Goal: Task Accomplishment & Management: Manage account settings

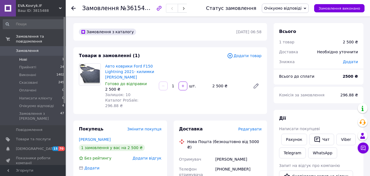
click at [30, 56] on li "Нові 1" at bounding box center [33, 60] width 67 height 8
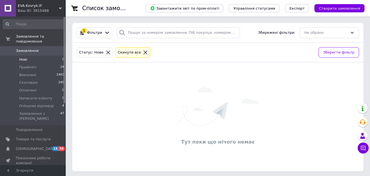
click at [38, 48] on span "Замовлення" at bounding box center [33, 50] width 35 height 5
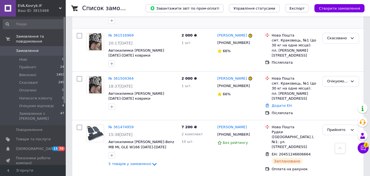
scroll to position [329, 0]
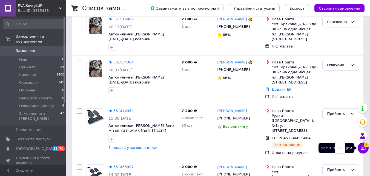
click at [365, 148] on icon at bounding box center [363, 147] width 5 height 5
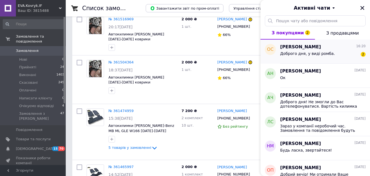
click at [345, 50] on div "Доброго дня, у виді ромба. 2" at bounding box center [322, 54] width 85 height 9
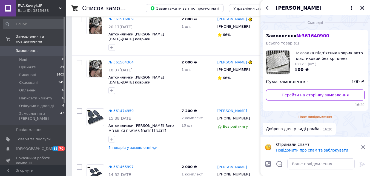
scroll to position [1, 0]
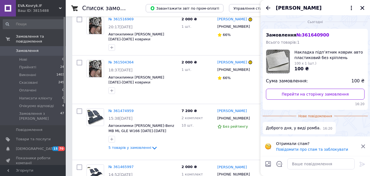
click at [364, 145] on icon at bounding box center [363, 146] width 5 height 5
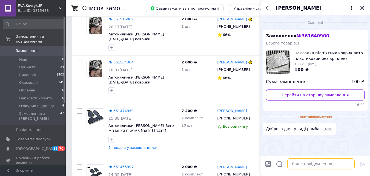
click at [300, 163] on textarea at bounding box center [320, 163] width 67 height 11
type textarea "д"
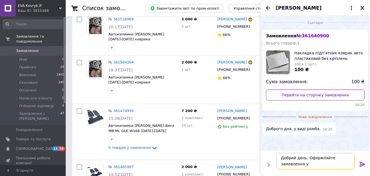
scroll to position [1, 0]
type textarea "Добрий день. Оформляйте замовлення у промі."
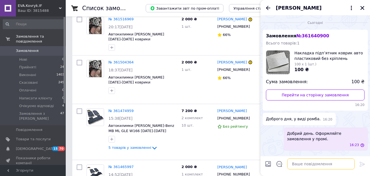
scroll to position [0, 0]
click at [363, 7] on icon "Закрити" at bounding box center [362, 8] width 4 height 4
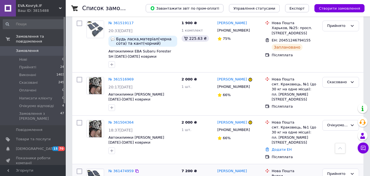
scroll to position [274, 0]
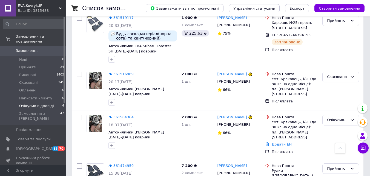
click at [40, 103] on span "Очікуємо відповіді" at bounding box center [36, 105] width 35 height 5
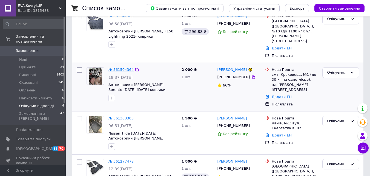
scroll to position [82, 0]
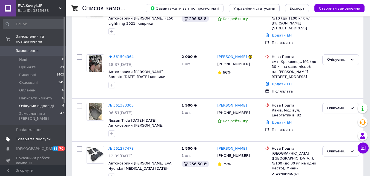
click at [38, 136] on span "Товари та послуги" at bounding box center [33, 138] width 35 height 5
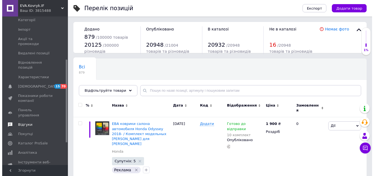
scroll to position [82, 0]
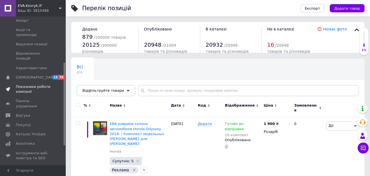
click at [34, 84] on span "Показники роботи компанії" at bounding box center [33, 89] width 35 height 10
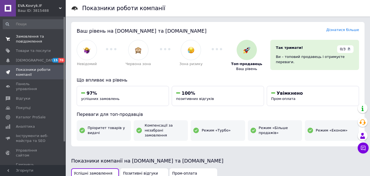
click at [33, 37] on span "Замовлення та повідомлення" at bounding box center [33, 39] width 35 height 10
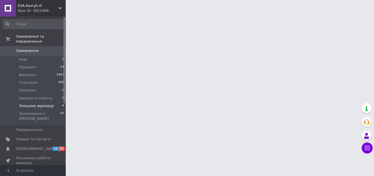
click at [37, 103] on span "Очікуємо відповіді" at bounding box center [36, 105] width 35 height 5
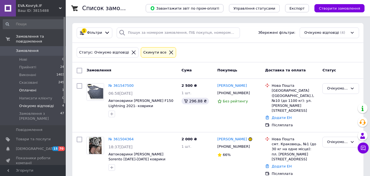
click at [47, 86] on li "Оплачені 1" at bounding box center [33, 90] width 67 height 8
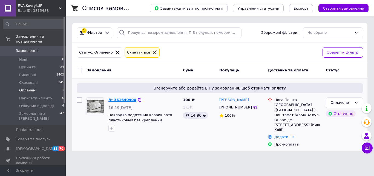
click at [118, 102] on link "№ 361640900" at bounding box center [122, 100] width 28 height 4
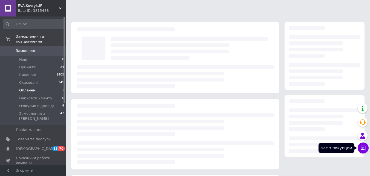
click at [362, 147] on icon at bounding box center [362, 147] width 5 height 5
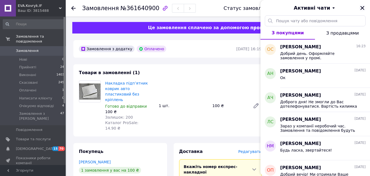
click at [363, 8] on icon "Закрити" at bounding box center [362, 8] width 4 height 4
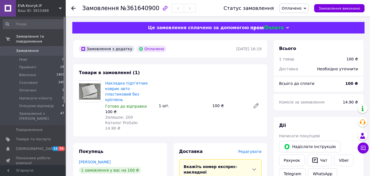
click at [293, 9] on span "Оплачено" at bounding box center [292, 8] width 20 height 4
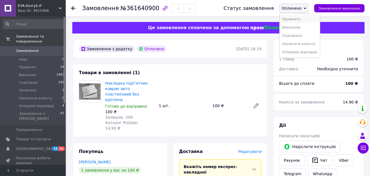
click at [295, 19] on li "Прийнято" at bounding box center [300, 19] width 40 height 8
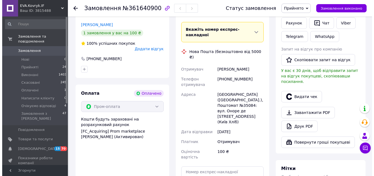
scroll to position [164, 0]
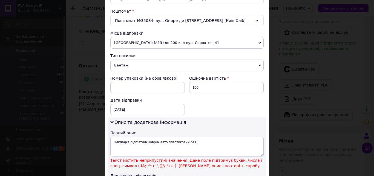
scroll to position [192, 0]
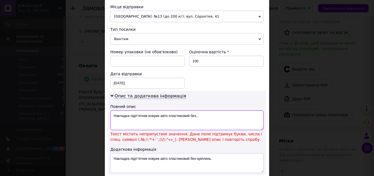
click at [206, 118] on textarea "Накладка підпʼятник коврик авто пластиковий без..." at bounding box center [186, 120] width 153 height 20
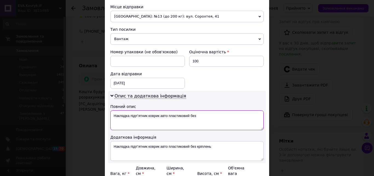
scroll to position [250, 0]
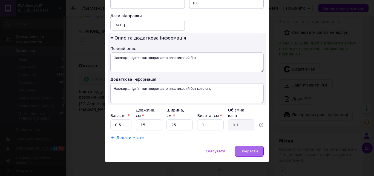
click at [243, 149] on span "Зберегти" at bounding box center [249, 151] width 17 height 4
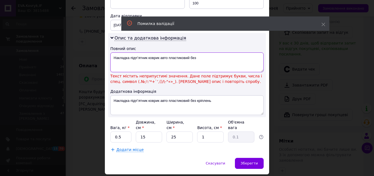
drag, startPoint x: 201, startPoint y: 56, endPoint x: 147, endPoint y: 64, distance: 54.5
click at [147, 64] on textarea "Накладка підпʼятник коврик авто пластиковий без" at bounding box center [186, 62] width 153 height 20
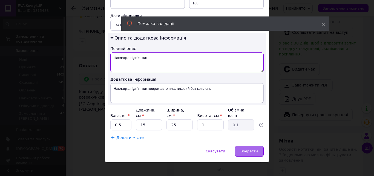
type textarea "Накладка підпʼятник"
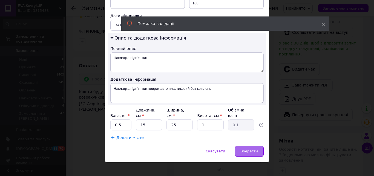
click at [251, 148] on div "Зберегти" at bounding box center [249, 150] width 29 height 11
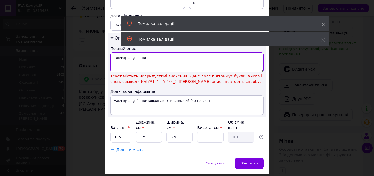
drag, startPoint x: 151, startPoint y: 57, endPoint x: 99, endPoint y: 62, distance: 51.8
click at [99, 62] on div "× Редагування доставки Спосіб доставки Нова Пошта (безкоштовно від 5000 ₴) Плат…" at bounding box center [187, 88] width 374 height 176
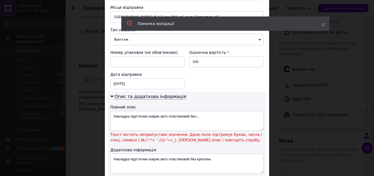
scroll to position [192, 0]
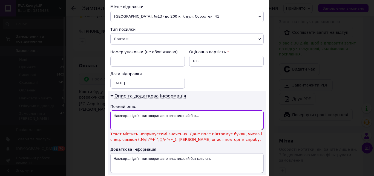
drag, startPoint x: 112, startPoint y: 116, endPoint x: 217, endPoint y: 115, distance: 104.7
click at [217, 115] on textarea "Накладка підпʼятник коврик авто пластиковий без..." at bounding box center [186, 120] width 153 height 20
click at [216, 115] on textarea "Накладка підпʼятник коврик авто пластиковий без..." at bounding box center [186, 120] width 153 height 20
drag, startPoint x: 206, startPoint y: 118, endPoint x: 130, endPoint y: 118, distance: 76.2
click at [130, 118] on textarea "Накладка підпʼятник коврик авто пластиковий без..." at bounding box center [186, 120] width 153 height 20
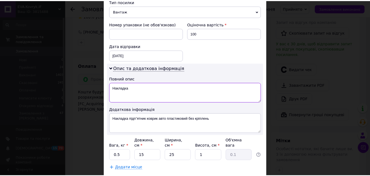
scroll to position [250, 0]
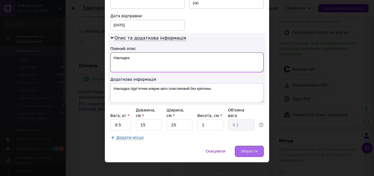
type textarea "Накладка"
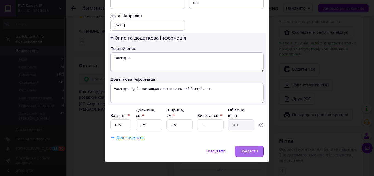
click at [250, 149] on span "Зберегти" at bounding box center [249, 151] width 17 height 4
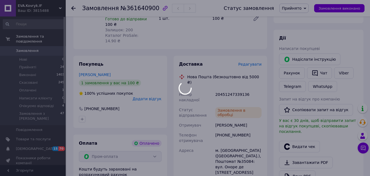
scroll to position [82, 0]
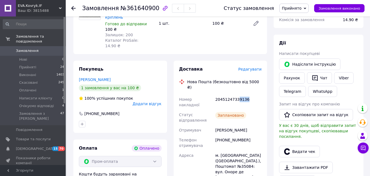
drag, startPoint x: 236, startPoint y: 82, endPoint x: 248, endPoint y: 80, distance: 11.8
click at [248, 94] on div "20451247339136" at bounding box center [238, 101] width 48 height 15
copy div "9136"
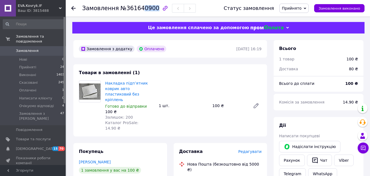
drag, startPoint x: 139, startPoint y: 10, endPoint x: 149, endPoint y: 10, distance: 10.1
click at [149, 10] on span "№361640900" at bounding box center [140, 8] width 39 height 7
copy span "0900"
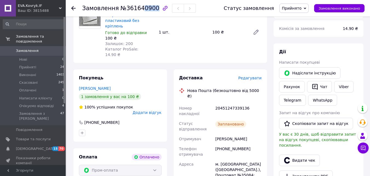
scroll to position [82, 0]
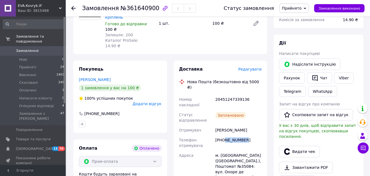
drag, startPoint x: 225, startPoint y: 117, endPoint x: 253, endPoint y: 120, distance: 28.1
click at [253, 135] on div "[PHONE_NUMBER]" at bounding box center [238, 142] width 48 height 15
copy div "673186671"
drag, startPoint x: 216, startPoint y: 107, endPoint x: 251, endPoint y: 106, distance: 35.1
click at [251, 125] on div "Сіренко Олексій" at bounding box center [238, 130] width 48 height 10
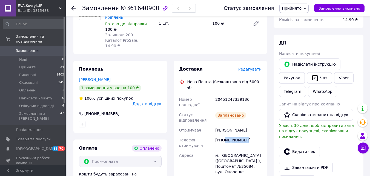
copy div "Сіренко Олексій"
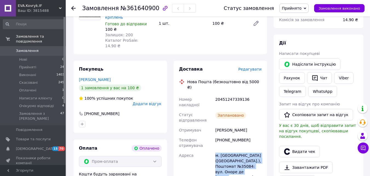
drag, startPoint x: 213, startPoint y: 133, endPoint x: 253, endPoint y: 152, distance: 44.4
click at [253, 152] on div "Номер накладної 20451247339136 Статус відправлення Заплановано Отримувач Сіренк…" at bounding box center [220, 166] width 85 height 144
copy div "Адреса м. Київ (Київська обл.), Поштомат №35084: вул. Оноре де Бальзака, 84 (Ки…"
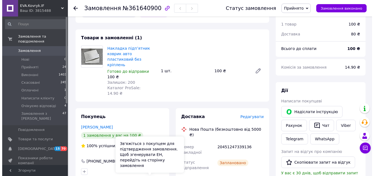
scroll to position [0, 0]
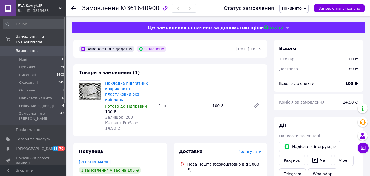
click at [39, 48] on span "Замовлення" at bounding box center [33, 50] width 35 height 5
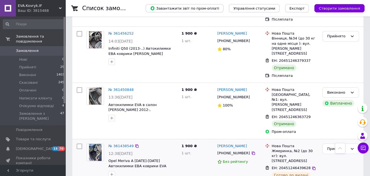
scroll to position [630, 0]
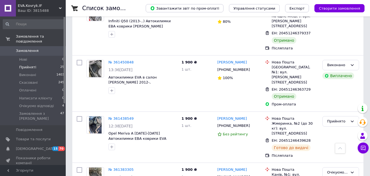
click at [34, 65] on span "Прийняті" at bounding box center [27, 67] width 17 height 5
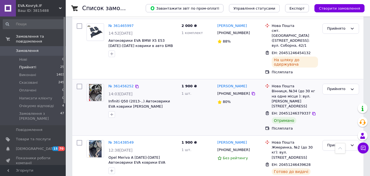
scroll to position [438, 0]
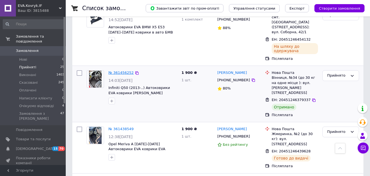
click at [125, 70] on link "№ 361456252" at bounding box center [120, 72] width 25 height 4
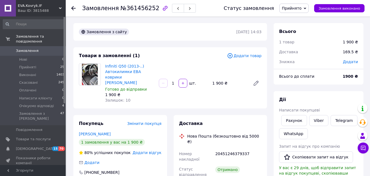
click at [292, 10] on span "Прийнято" at bounding box center [292, 8] width 20 height 4
click at [294, 18] on li "Виконано" at bounding box center [300, 19] width 40 height 8
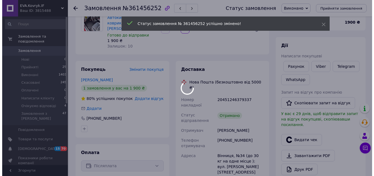
scroll to position [55, 0]
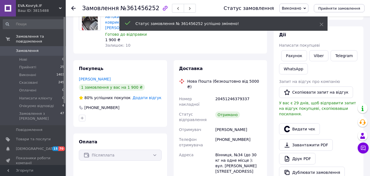
click at [148, 95] on span "Додати відгук" at bounding box center [147, 97] width 29 height 4
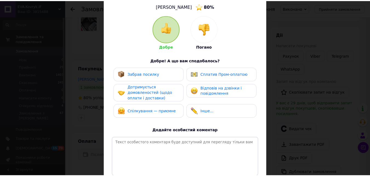
scroll to position [94, 0]
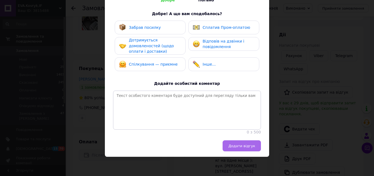
click at [238, 148] on span "Додати відгук" at bounding box center [241, 146] width 27 height 4
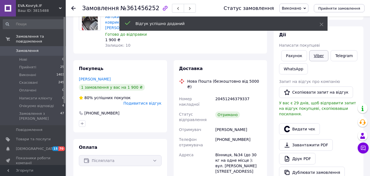
click at [316, 58] on link "Viber" at bounding box center [318, 55] width 19 height 11
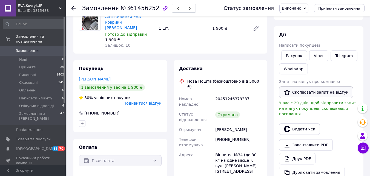
click at [311, 93] on button "Скопіювати запит на відгук" at bounding box center [316, 92] width 74 height 12
click at [75, 8] on use at bounding box center [73, 8] width 4 height 4
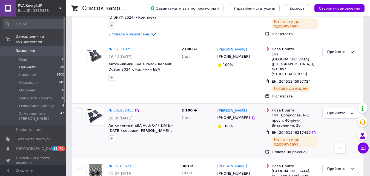
scroll to position [630, 0]
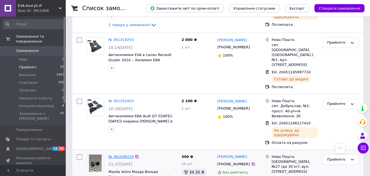
click at [122, 154] on link "№ 361036219" at bounding box center [120, 156] width 25 height 4
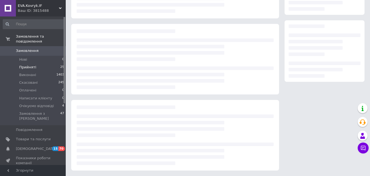
scroll to position [75, 0]
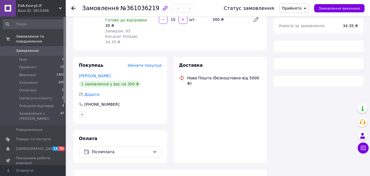
click at [307, 9] on span "Прийнято" at bounding box center [293, 8] width 29 height 9
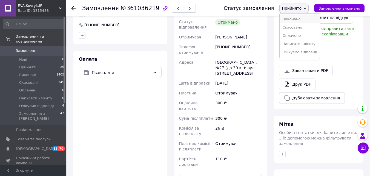
scroll to position [264, 0]
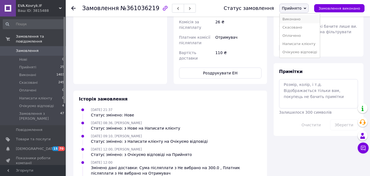
click at [300, 19] on li "Виконано" at bounding box center [300, 19] width 40 height 8
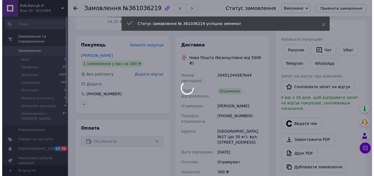
scroll to position [72, 0]
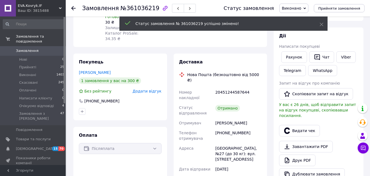
click at [153, 89] on span "Додати відгук" at bounding box center [147, 91] width 29 height 4
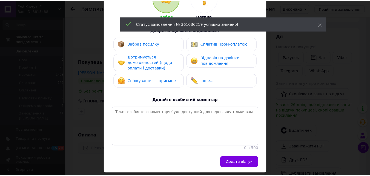
scroll to position [94, 0]
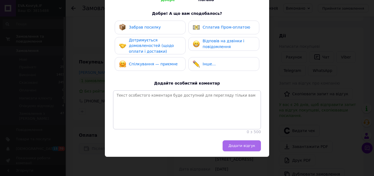
click at [239, 144] on span "Додати відгук" at bounding box center [241, 145] width 27 height 4
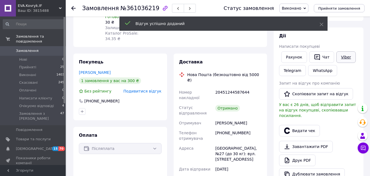
click at [341, 57] on link "Viber" at bounding box center [345, 57] width 19 height 12
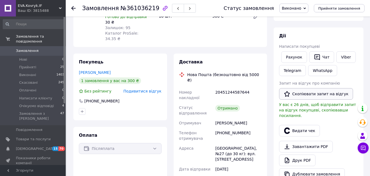
click at [294, 94] on button "Скопіювати запит на відгук" at bounding box center [316, 94] width 74 height 12
click at [74, 9] on icon at bounding box center [73, 8] width 4 height 4
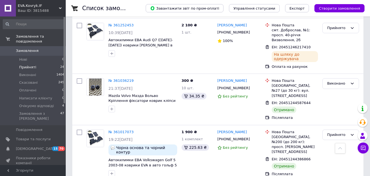
scroll to position [657, 0]
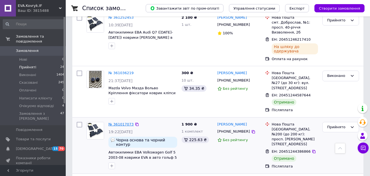
click at [120, 122] on link "№ 361017073" at bounding box center [120, 124] width 25 height 4
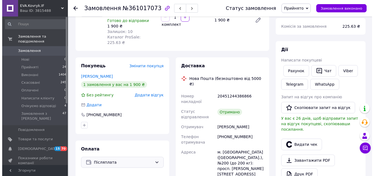
scroll to position [50, 0]
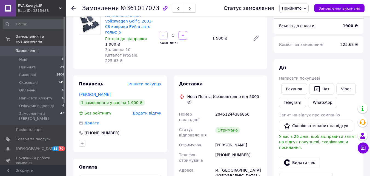
click at [148, 111] on span "Додати відгук" at bounding box center [147, 113] width 29 height 4
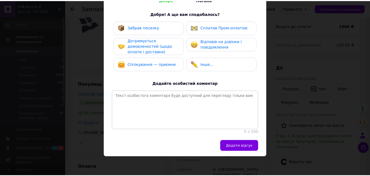
scroll to position [94, 0]
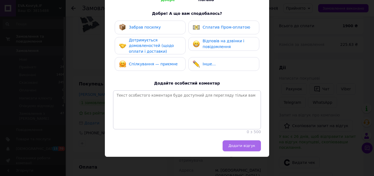
click at [245, 149] on button "Додати відгук" at bounding box center [242, 145] width 38 height 11
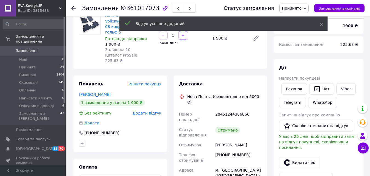
click at [295, 10] on span "Прийнято" at bounding box center [292, 8] width 20 height 4
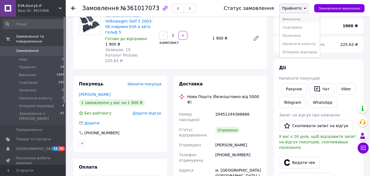
click at [297, 20] on li "Виконано" at bounding box center [300, 19] width 40 height 8
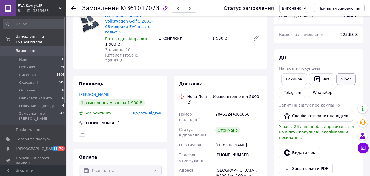
click at [341, 79] on link "Viber" at bounding box center [345, 79] width 19 height 12
click at [299, 118] on button "Скопіювати запит на відгук" at bounding box center [316, 116] width 74 height 12
click at [75, 9] on icon at bounding box center [73, 8] width 4 height 4
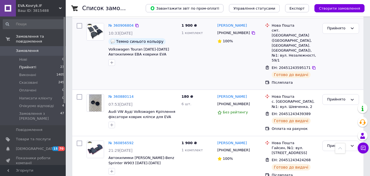
scroll to position [794, 0]
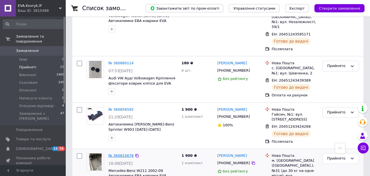
click at [119, 153] on link "№ 360815678" at bounding box center [120, 155] width 25 height 4
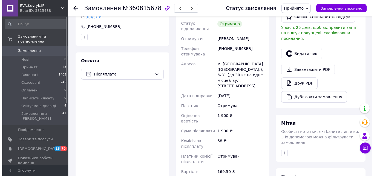
scroll to position [64, 0]
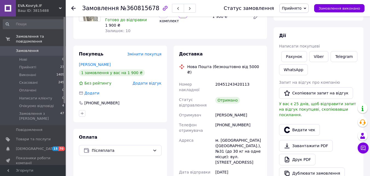
click at [147, 84] on span "Додати відгук" at bounding box center [147, 83] width 29 height 4
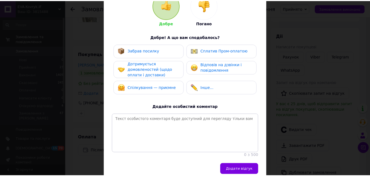
scroll to position [94, 0]
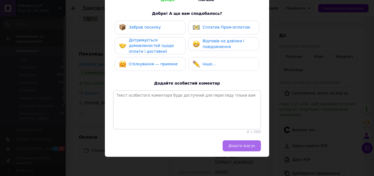
click at [235, 145] on span "Додати відгук" at bounding box center [241, 145] width 27 height 4
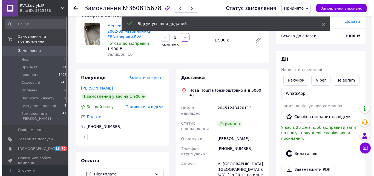
scroll to position [0, 0]
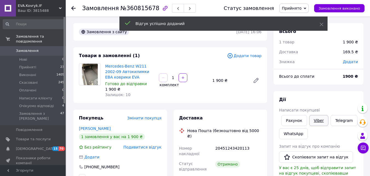
click at [317, 121] on link "Viber" at bounding box center [318, 120] width 19 height 11
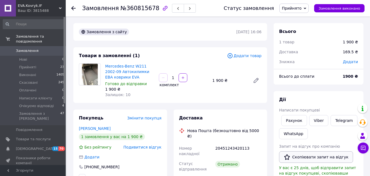
click at [316, 156] on button "Скопіювати запит на відгук" at bounding box center [316, 157] width 74 height 12
click at [296, 10] on span "Прийнято" at bounding box center [292, 8] width 20 height 4
click at [297, 18] on li "Виконано" at bounding box center [300, 19] width 40 height 8
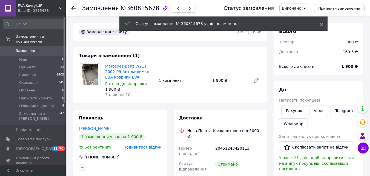
click at [73, 8] on use at bounding box center [73, 8] width 4 height 4
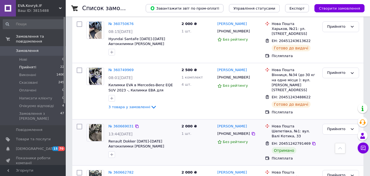
scroll to position [931, 0]
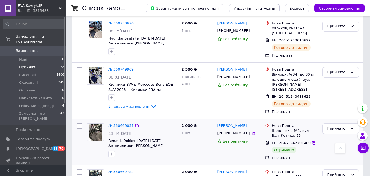
click at [116, 123] on link "№ 360669031" at bounding box center [120, 125] width 25 height 4
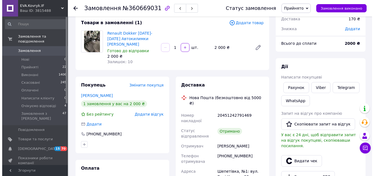
scroll to position [16, 0]
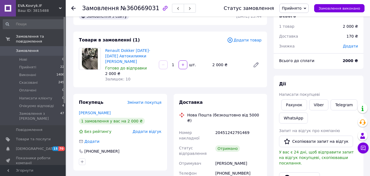
click at [151, 131] on span "Додати відгук" at bounding box center [147, 131] width 29 height 4
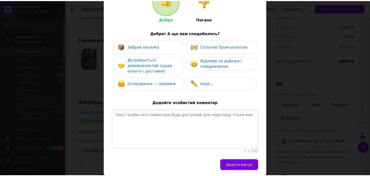
scroll to position [82, 0]
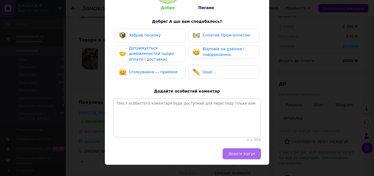
click at [243, 155] on span "Додати відгук" at bounding box center [241, 153] width 27 height 4
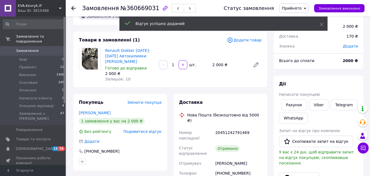
click at [296, 9] on span "Прийнято" at bounding box center [292, 8] width 20 height 4
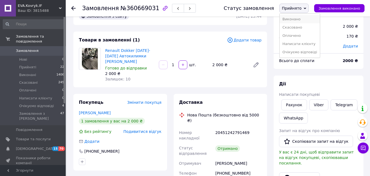
click at [295, 17] on li "Виконано" at bounding box center [300, 19] width 40 height 8
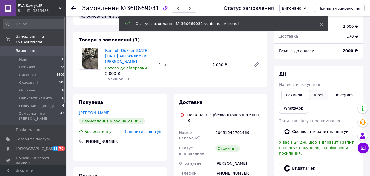
click at [317, 98] on link "Viber" at bounding box center [318, 94] width 19 height 11
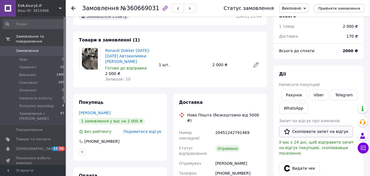
click at [308, 134] on button "Скопіювати запит на відгук" at bounding box center [316, 131] width 74 height 12
click at [73, 8] on use at bounding box center [73, 8] width 4 height 4
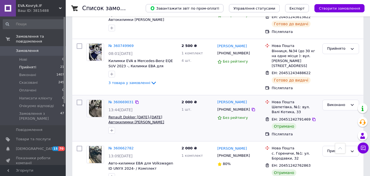
scroll to position [907, 0]
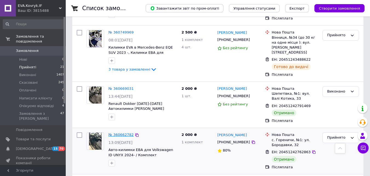
click at [118, 132] on link "№ 360662782" at bounding box center [120, 134] width 25 height 4
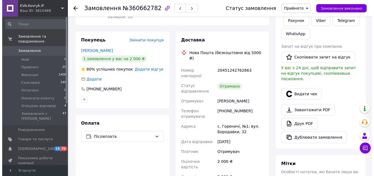
scroll to position [98, 0]
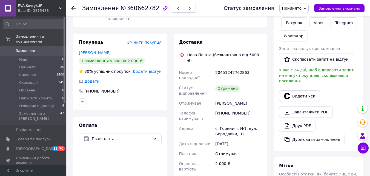
click at [152, 69] on span "Додати відгук" at bounding box center [147, 71] width 29 height 4
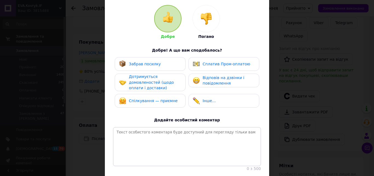
scroll to position [94, 0]
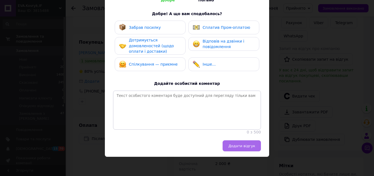
click at [240, 146] on span "Додати відгук" at bounding box center [241, 146] width 27 height 4
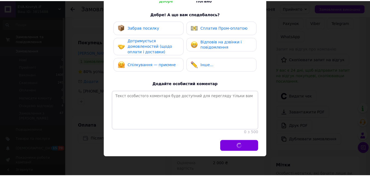
scroll to position [75, 0]
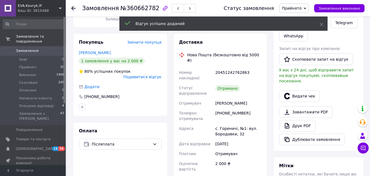
click at [295, 8] on span "Прийнято" at bounding box center [292, 8] width 20 height 4
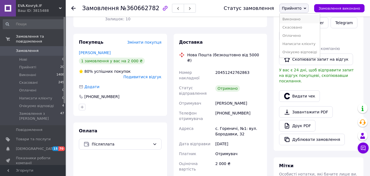
click at [295, 18] on li "Виконано" at bounding box center [300, 19] width 40 height 8
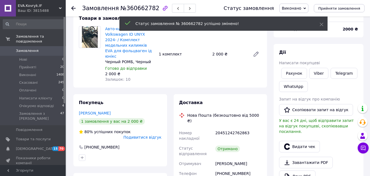
scroll to position [15, 0]
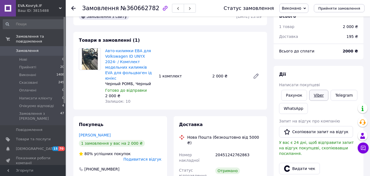
click at [321, 96] on link "Viber" at bounding box center [318, 95] width 19 height 11
drag, startPoint x: 335, startPoint y: 133, endPoint x: 325, endPoint y: 134, distance: 9.9
click at [335, 133] on button "Скопіювати запит на відгук" at bounding box center [316, 132] width 74 height 12
click at [73, 8] on use at bounding box center [73, 8] width 4 height 4
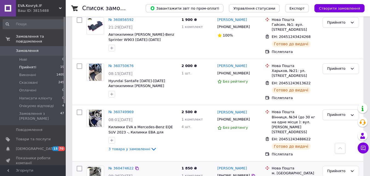
scroll to position [881, 0]
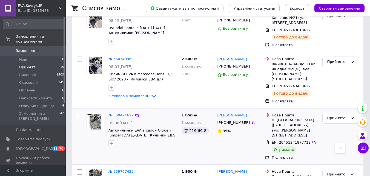
click at [121, 113] on link "№ 360474622" at bounding box center [120, 115] width 25 height 4
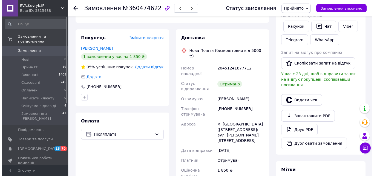
scroll to position [111, 0]
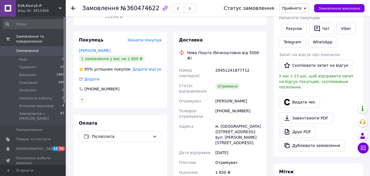
click at [153, 67] on span "Додати відгук" at bounding box center [147, 69] width 29 height 4
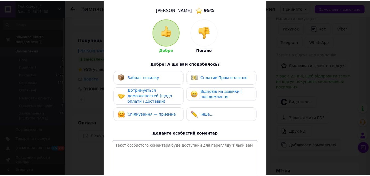
scroll to position [94, 0]
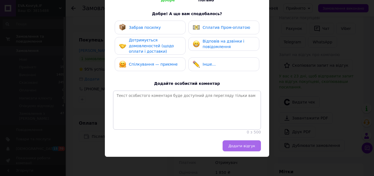
click at [234, 145] on span "Додати відгук" at bounding box center [241, 146] width 27 height 4
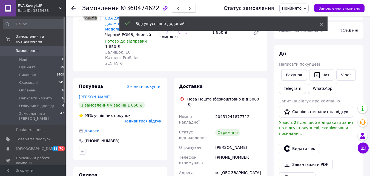
scroll to position [1, 0]
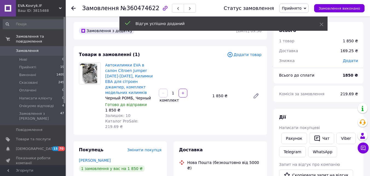
click at [291, 10] on span "Прийнято" at bounding box center [292, 8] width 20 height 4
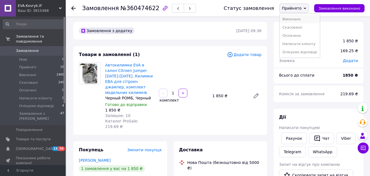
click at [297, 20] on li "Виконано" at bounding box center [300, 19] width 40 height 8
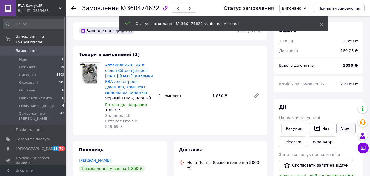
click at [341, 130] on link "Viber" at bounding box center [345, 128] width 19 height 12
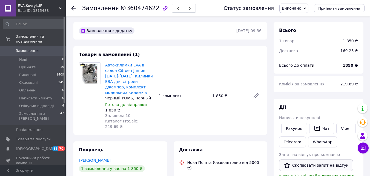
click at [301, 164] on button "Скопіювати запит на відгук" at bounding box center [316, 165] width 74 height 12
click at [74, 9] on icon at bounding box center [73, 8] width 4 height 4
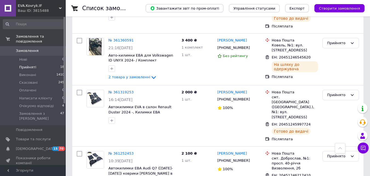
scroll to position [857, 0]
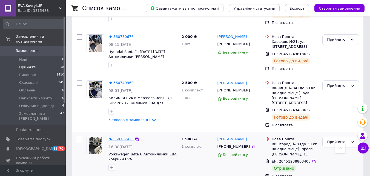
click at [121, 137] on link "№ 359767423" at bounding box center [120, 139] width 25 height 4
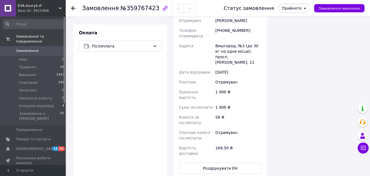
click at [300, 6] on span "Прийнято" at bounding box center [292, 8] width 20 height 4
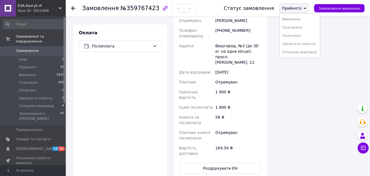
scroll to position [264, 0]
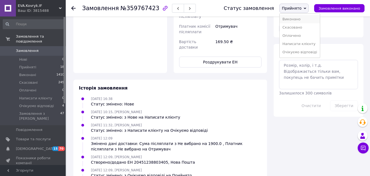
click at [298, 19] on li "Виконано" at bounding box center [300, 19] width 40 height 8
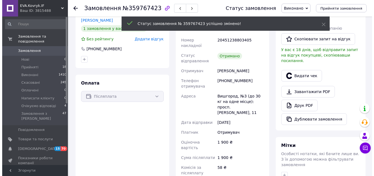
scroll to position [100, 0]
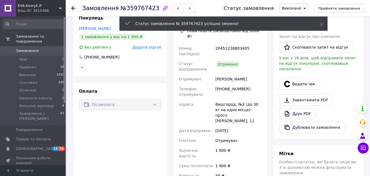
click at [151, 49] on span "Додати відгук" at bounding box center [147, 47] width 29 height 4
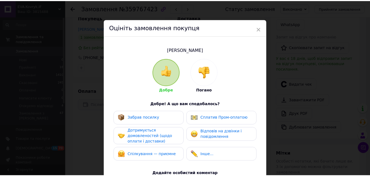
scroll to position [94, 0]
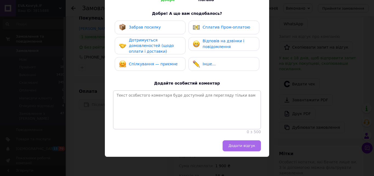
click at [240, 145] on span "Додати відгук" at bounding box center [241, 145] width 27 height 4
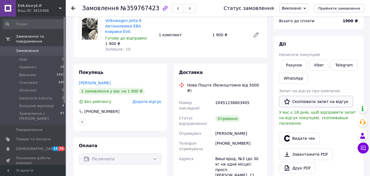
scroll to position [45, 0]
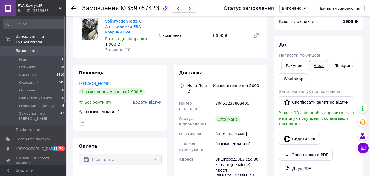
click at [318, 66] on link "Viber" at bounding box center [318, 65] width 19 height 11
drag, startPoint x: 344, startPoint y: 87, endPoint x: 341, endPoint y: 89, distance: 3.5
click at [344, 87] on div "Дії Написати покупцеві Рахунок Viber Telegram WhatsApp Запит на відгук про комп…" at bounding box center [318, 115] width 79 height 146
click at [327, 102] on button "Скопіювати запит на відгук" at bounding box center [316, 102] width 74 height 12
click at [75, 8] on use at bounding box center [73, 8] width 4 height 4
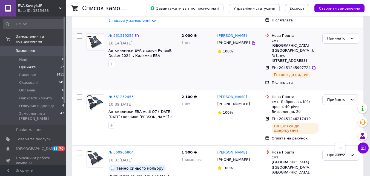
scroll to position [505, 0]
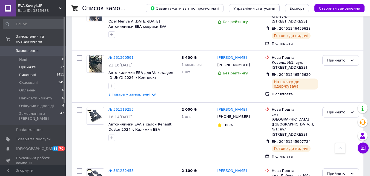
click at [39, 71] on li "Виконані 1411" at bounding box center [33, 75] width 67 height 8
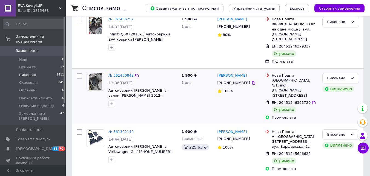
scroll to position [82, 0]
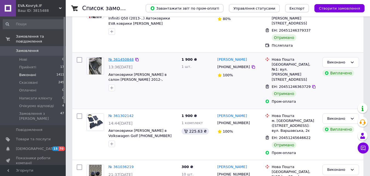
click at [120, 60] on link "№ 361450848" at bounding box center [120, 59] width 25 height 4
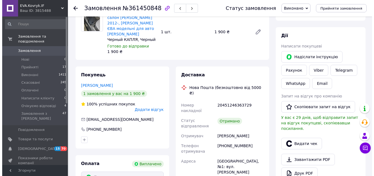
scroll to position [55, 0]
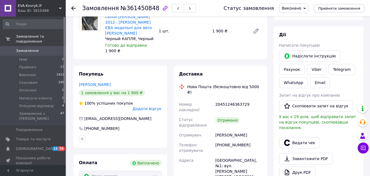
click at [153, 106] on span "Додати відгук" at bounding box center [147, 108] width 29 height 4
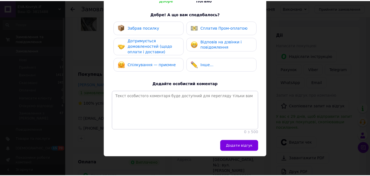
scroll to position [94, 0]
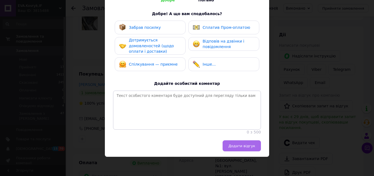
click at [246, 146] on span "Додати відгук" at bounding box center [241, 146] width 27 height 4
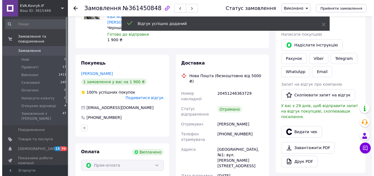
scroll to position [82, 0]
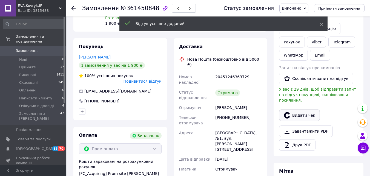
click at [301, 111] on button "Видати чек" at bounding box center [299, 115] width 41 height 12
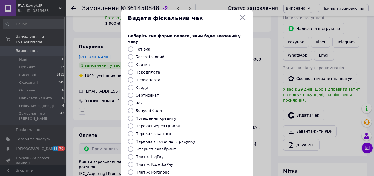
click at [151, 55] on label "Безготівковий" at bounding box center [150, 57] width 29 height 4
click at [133, 54] on input "Безготівковий" at bounding box center [130, 56] width 5 height 5
radio input "true"
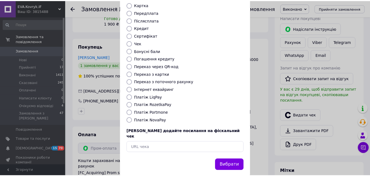
scroll to position [60, 0]
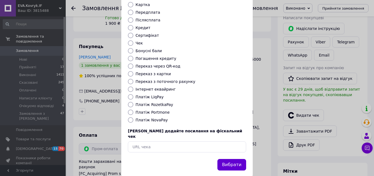
click at [233, 159] on button "Вибрати" at bounding box center [232, 165] width 29 height 12
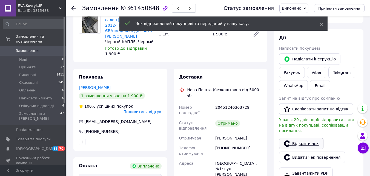
scroll to position [27, 0]
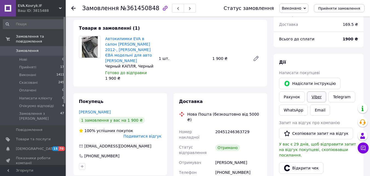
click at [317, 96] on link "Viber" at bounding box center [316, 96] width 19 height 11
click at [351, 69] on div "Дії Написати покупцеві   Надіслати інструкцію Рахунок Viber Telegram WhatsApp E…" at bounding box center [318, 138] width 79 height 158
click at [294, 136] on button "Скопіювати запит на відгук" at bounding box center [316, 133] width 74 height 12
click at [74, 7] on icon at bounding box center [73, 8] width 4 height 4
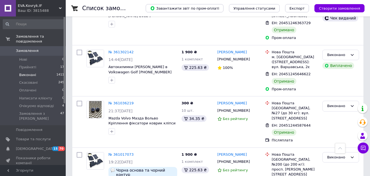
scroll to position [164, 0]
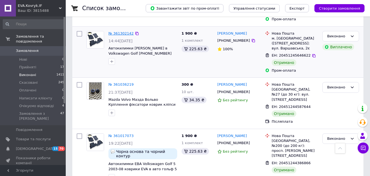
click at [114, 31] on link "№ 361302142" at bounding box center [120, 33] width 25 height 4
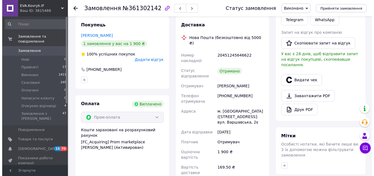
scroll to position [110, 0]
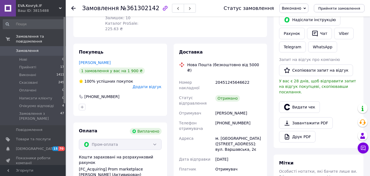
click at [152, 84] on span "Додати відгук" at bounding box center [147, 86] width 29 height 4
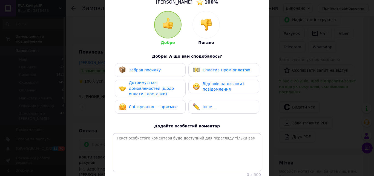
scroll to position [82, 0]
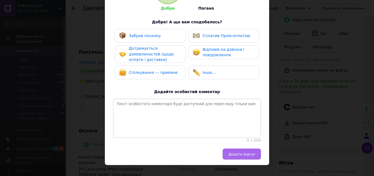
click at [243, 156] on span "Додати відгук" at bounding box center [241, 154] width 27 height 4
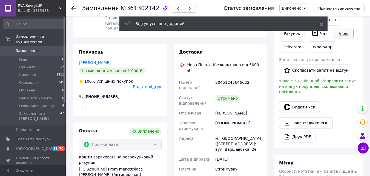
click at [339, 33] on link "Viber" at bounding box center [343, 34] width 19 height 12
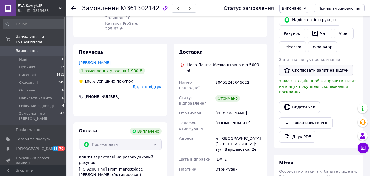
click at [311, 71] on button "Скопіювати запит на відгук" at bounding box center [316, 70] width 74 height 12
click at [293, 102] on button "Видати чек" at bounding box center [299, 107] width 41 height 12
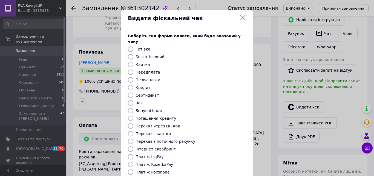
click at [131, 54] on input "Безготівковий" at bounding box center [130, 56] width 5 height 5
radio input "true"
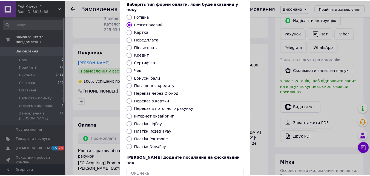
scroll to position [60, 0]
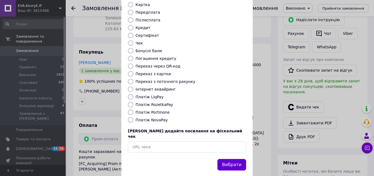
click at [229, 159] on button "Вибрати" at bounding box center [232, 165] width 29 height 12
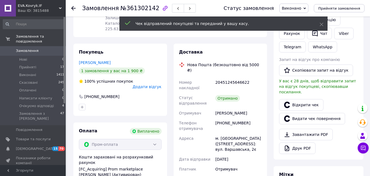
click at [73, 8] on use at bounding box center [73, 8] width 4 height 4
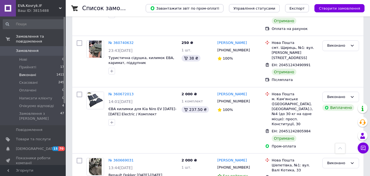
scroll to position [438, 0]
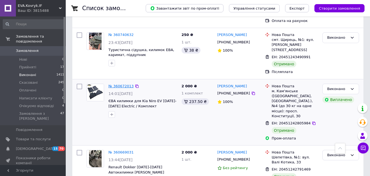
click at [118, 84] on link "№ 360672013" at bounding box center [120, 86] width 25 height 4
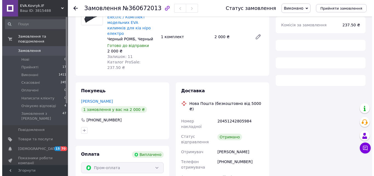
scroll to position [96, 0]
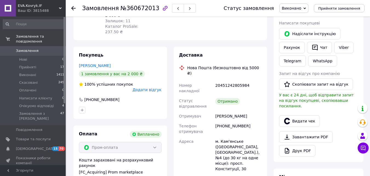
click at [149, 87] on span "Додати відгук" at bounding box center [147, 89] width 29 height 4
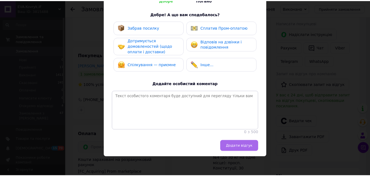
scroll to position [94, 0]
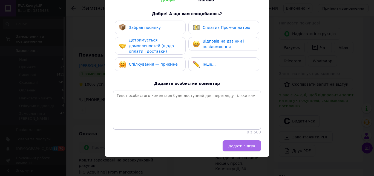
click at [244, 151] on button "Додати відгук" at bounding box center [242, 145] width 38 height 11
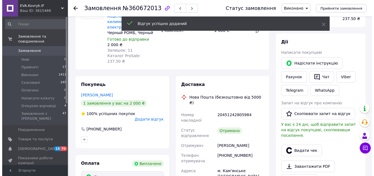
scroll to position [68, 0]
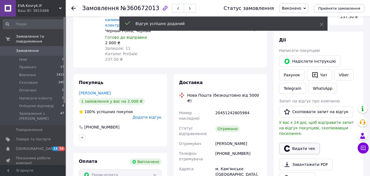
click at [300, 142] on button "Видати чек" at bounding box center [299, 148] width 41 height 12
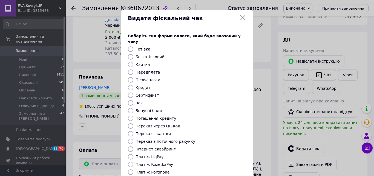
click at [131, 54] on input "Безготівковий" at bounding box center [130, 56] width 5 height 5
radio input "true"
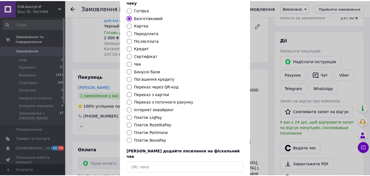
scroll to position [60, 0]
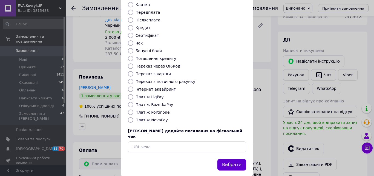
click at [226, 159] on button "Вибрати" at bounding box center [232, 165] width 29 height 12
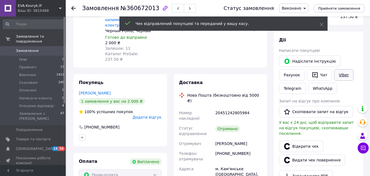
click at [339, 74] on link "Viber" at bounding box center [343, 75] width 19 height 12
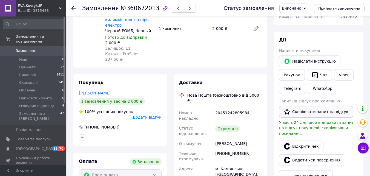
click at [307, 112] on button "Скопіювати запит на відгук" at bounding box center [316, 112] width 74 height 12
click at [73, 9] on icon at bounding box center [73, 8] width 4 height 4
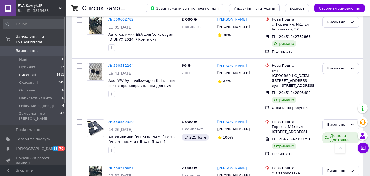
scroll to position [630, 0]
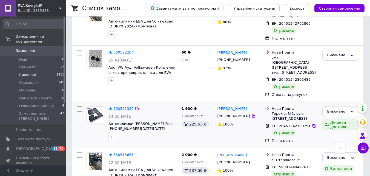
click at [113, 106] on link "№ 360532389" at bounding box center [120, 108] width 25 height 4
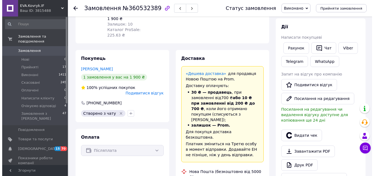
scroll to position [91, 0]
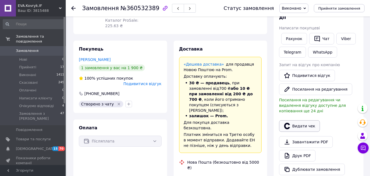
click at [294, 122] on button "Видати чек" at bounding box center [299, 126] width 41 height 12
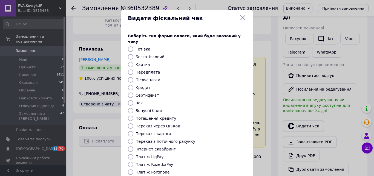
click at [130, 54] on input "Безготівковий" at bounding box center [130, 56] width 5 height 5
radio input "true"
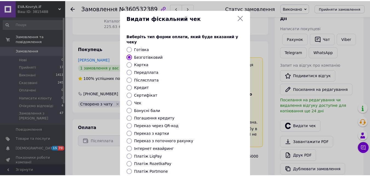
scroll to position [60, 0]
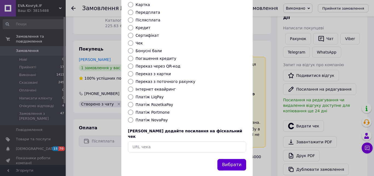
click at [239, 159] on button "Вибрати" at bounding box center [232, 165] width 29 height 12
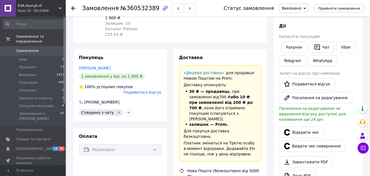
scroll to position [137, 0]
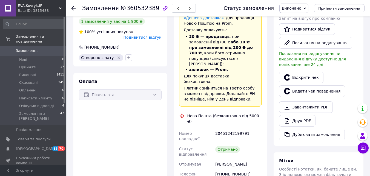
click at [74, 6] on use at bounding box center [73, 8] width 4 height 4
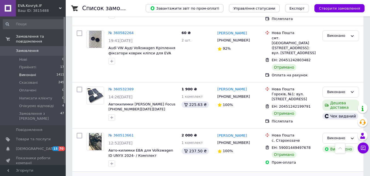
scroll to position [630, 0]
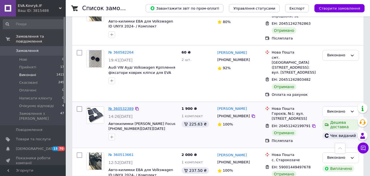
click at [122, 106] on link "№ 360532389" at bounding box center [120, 108] width 25 height 4
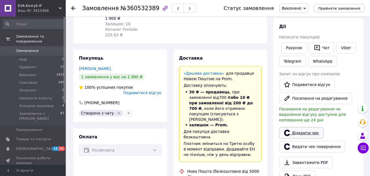
scroll to position [81, 0]
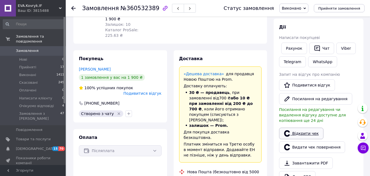
click at [300, 128] on link "Відкрити чек" at bounding box center [301, 133] width 44 height 12
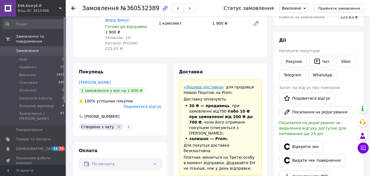
scroll to position [54, 0]
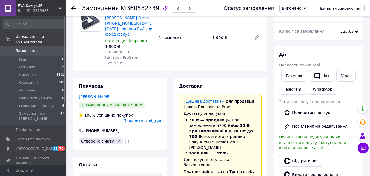
click at [73, 9] on icon at bounding box center [73, 8] width 4 height 4
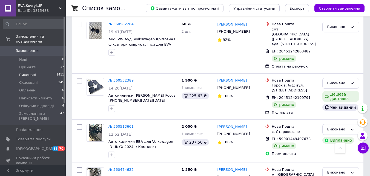
scroll to position [657, 0]
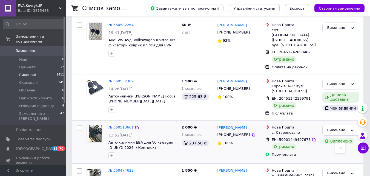
click at [118, 125] on link "№ 360513661" at bounding box center [120, 127] width 25 height 4
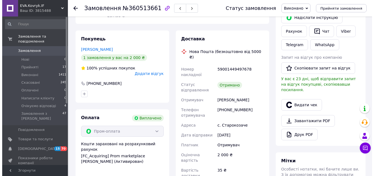
scroll to position [84, 0]
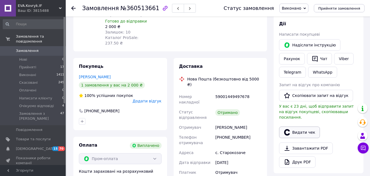
click at [300, 129] on button "Видати чек" at bounding box center [299, 132] width 41 height 12
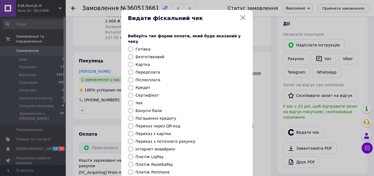
click at [149, 55] on label "Безготівковий" at bounding box center [150, 57] width 29 height 4
click at [133, 54] on input "Безготівковий" at bounding box center [130, 56] width 5 height 5
radio input "true"
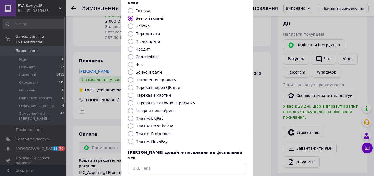
scroll to position [60, 0]
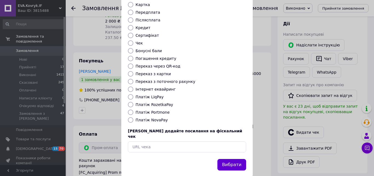
click at [234, 159] on button "Вибрати" at bounding box center [232, 165] width 29 height 12
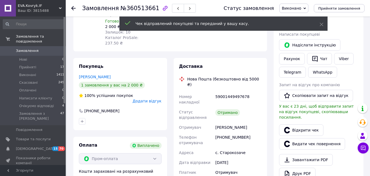
click at [153, 99] on span "Додати відгук" at bounding box center [147, 101] width 29 height 4
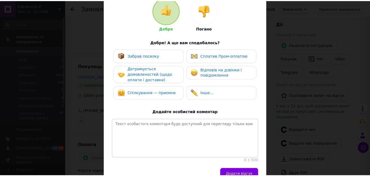
scroll to position [94, 0]
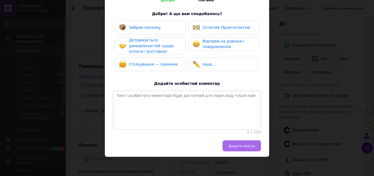
click at [236, 144] on span "Додати відгук" at bounding box center [241, 146] width 27 height 4
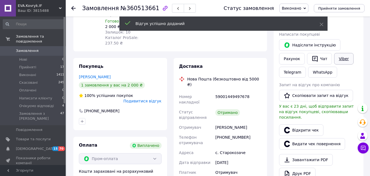
click at [337, 59] on link "Viber" at bounding box center [343, 59] width 19 height 12
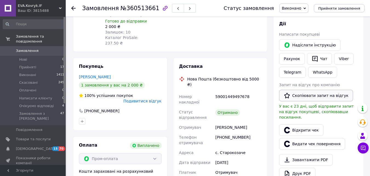
click at [337, 97] on button "Скопіювати запит на відгук" at bounding box center [316, 96] width 74 height 12
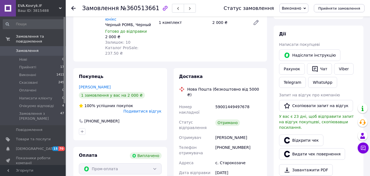
scroll to position [112, 0]
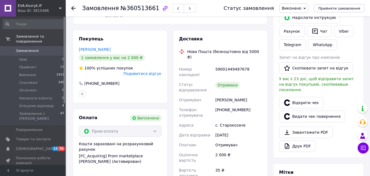
click at [74, 8] on use at bounding box center [73, 8] width 4 height 4
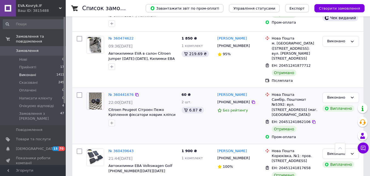
scroll to position [794, 0]
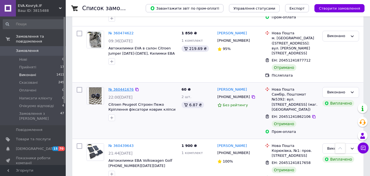
click at [110, 87] on link "№ 360441676" at bounding box center [120, 89] width 25 height 4
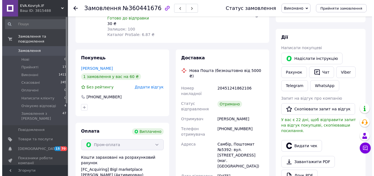
scroll to position [70, 0]
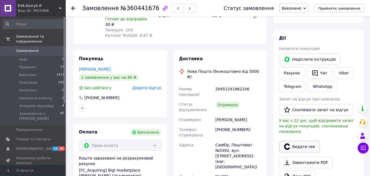
click at [294, 142] on button "Видати чек" at bounding box center [299, 147] width 41 height 12
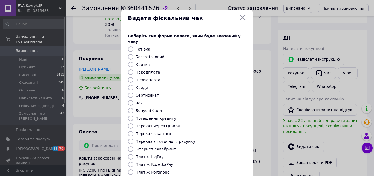
click at [149, 55] on label "Безготівковий" at bounding box center [150, 57] width 29 height 4
click at [133, 54] on input "Безготівковий" at bounding box center [130, 56] width 5 height 5
radio input "true"
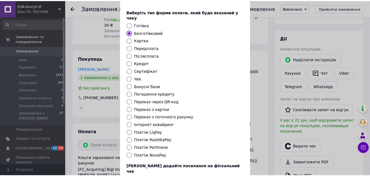
scroll to position [60, 0]
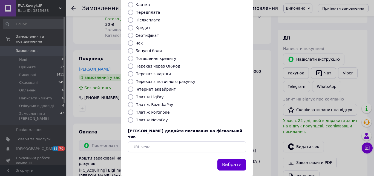
click at [234, 159] on button "Вибрати" at bounding box center [232, 165] width 29 height 12
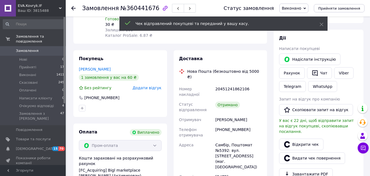
click at [74, 7] on icon at bounding box center [73, 8] width 4 height 4
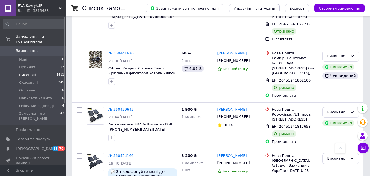
scroll to position [822, 0]
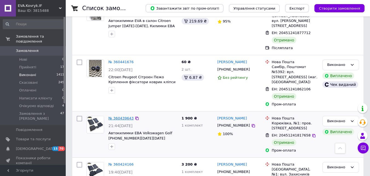
click at [119, 116] on link "№ 360439643" at bounding box center [120, 118] width 25 height 4
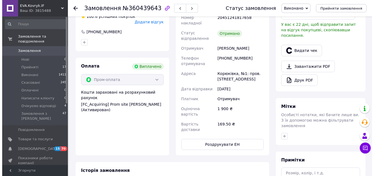
scroll to position [37, 0]
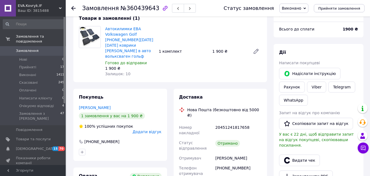
click at [150, 129] on span "Додати відгук" at bounding box center [147, 131] width 29 height 4
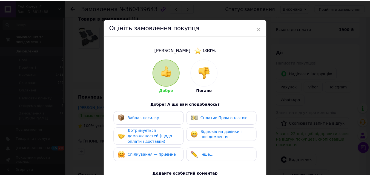
scroll to position [94, 0]
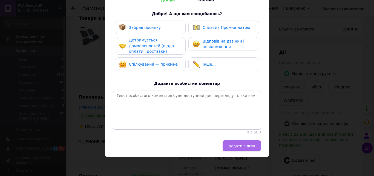
click at [237, 144] on span "Додати відгук" at bounding box center [241, 146] width 27 height 4
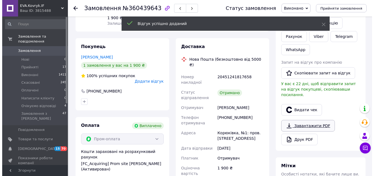
scroll to position [92, 0]
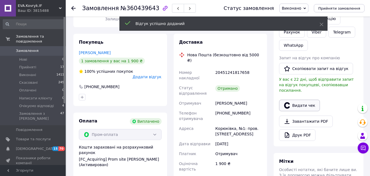
click at [299, 99] on button "Видати чек" at bounding box center [299, 105] width 41 height 12
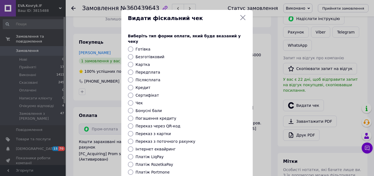
click at [128, 54] on input "Безготівковий" at bounding box center [130, 56] width 5 height 5
radio input "true"
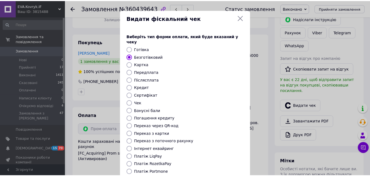
scroll to position [60, 0]
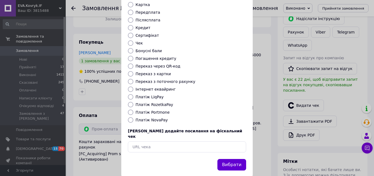
click at [226, 159] on button "Вибрати" at bounding box center [232, 165] width 29 height 12
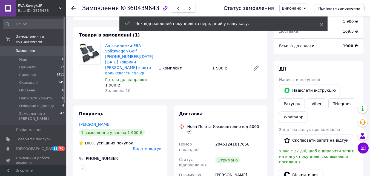
scroll to position [10, 0]
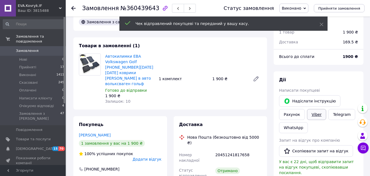
click at [315, 116] on link "Viber" at bounding box center [316, 114] width 19 height 11
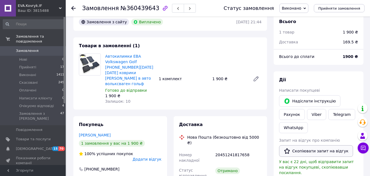
click at [322, 153] on button "Скопіювати запит на відгук" at bounding box center [316, 151] width 74 height 12
click at [74, 8] on icon at bounding box center [73, 8] width 4 height 4
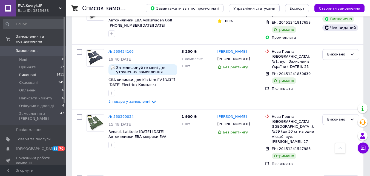
scroll to position [935, 0]
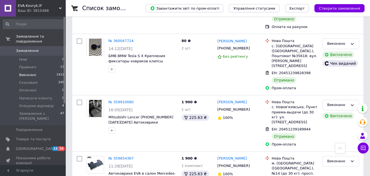
scroll to position [630, 0]
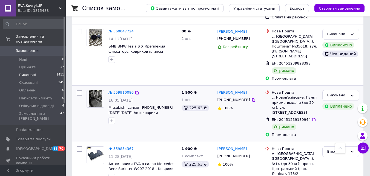
click at [121, 90] on link "№ 359910080" at bounding box center [120, 92] width 25 height 4
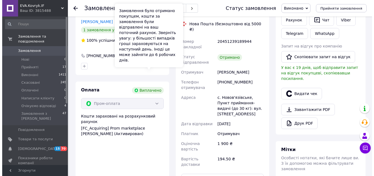
scroll to position [13, 0]
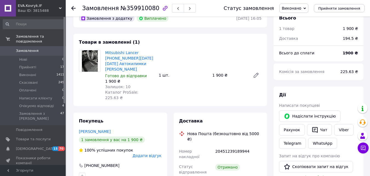
click at [147, 153] on span "Додати відгук" at bounding box center [147, 155] width 29 height 4
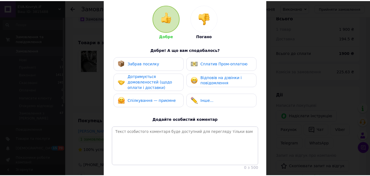
scroll to position [94, 0]
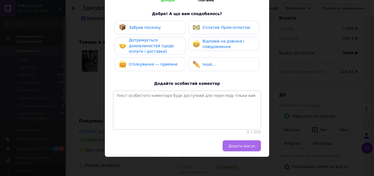
click at [241, 145] on span "Додати відгук" at bounding box center [241, 146] width 27 height 4
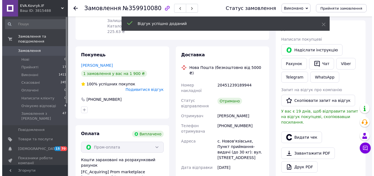
scroll to position [82, 0]
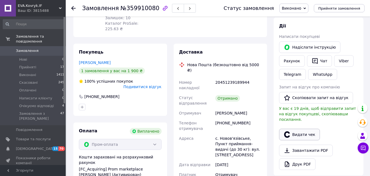
click at [301, 132] on button "Видати чек" at bounding box center [299, 134] width 41 height 12
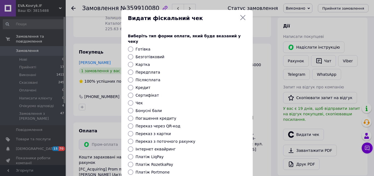
click at [132, 54] on input "Безготівковий" at bounding box center [130, 56] width 5 height 5
radio input "true"
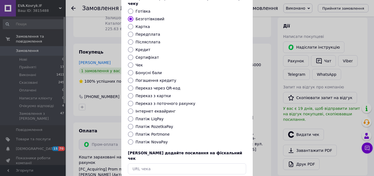
scroll to position [60, 0]
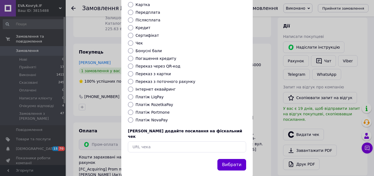
click at [234, 159] on button "Вибрати" at bounding box center [232, 165] width 29 height 12
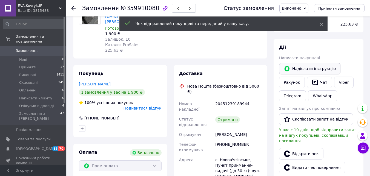
scroll to position [55, 0]
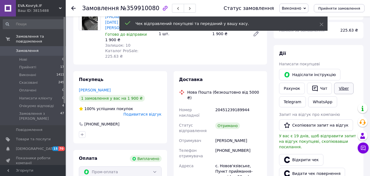
click at [339, 88] on link "Viber" at bounding box center [343, 88] width 19 height 12
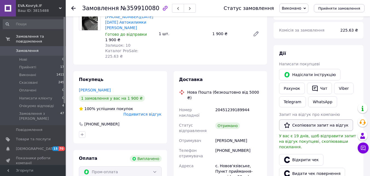
click at [317, 127] on button "Скопіювати запит на відгук" at bounding box center [316, 125] width 74 height 12
click at [73, 9] on icon at bounding box center [73, 8] width 4 height 4
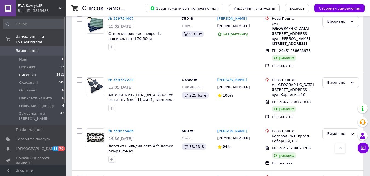
scroll to position [984, 0]
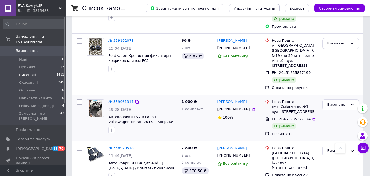
scroll to position [466, 0]
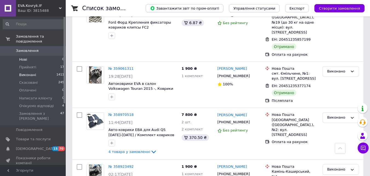
click at [32, 56] on li "Нові 0" at bounding box center [33, 60] width 67 height 8
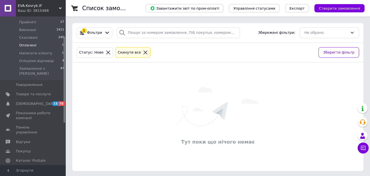
scroll to position [55, 0]
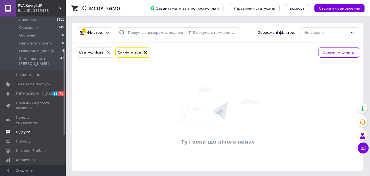
click at [34, 129] on span "Відгуки" at bounding box center [33, 131] width 35 height 5
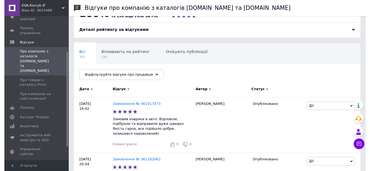
scroll to position [55, 0]
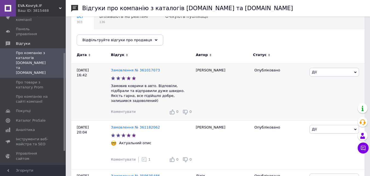
click at [129, 109] on span "Коментувати" at bounding box center [123, 111] width 25 height 4
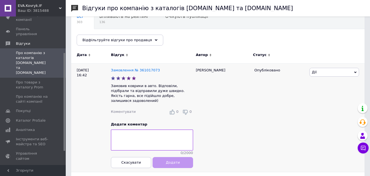
click at [136, 132] on textarea at bounding box center [152, 139] width 82 height 21
type textarea "Щиро вдячні за відгук."
click at [169, 161] on span "Додати" at bounding box center [173, 162] width 14 height 4
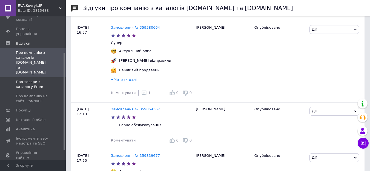
scroll to position [356, 0]
click at [39, 80] on span "Про товари з каталогу Prom" at bounding box center [33, 85] width 35 height 10
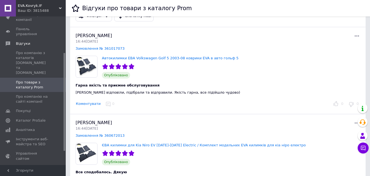
scroll to position [27, 0]
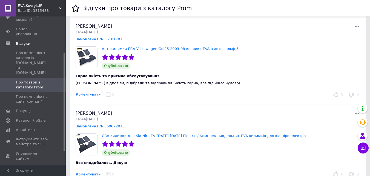
click at [94, 93] on button "Коментувати" at bounding box center [88, 94] width 25 height 6
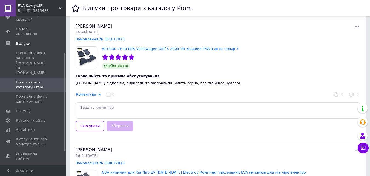
click at [119, 107] on textarea at bounding box center [218, 110] width 285 height 16
type textarea "Дякуємо за відгук!"
click at [114, 129] on button "Зберегти" at bounding box center [120, 126] width 27 height 11
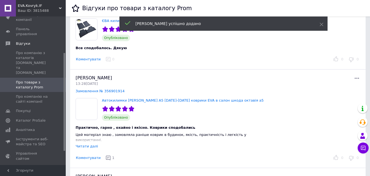
scroll to position [164, 0]
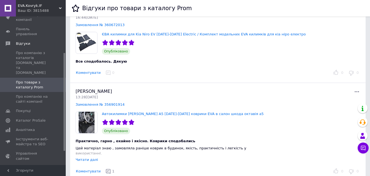
click at [90, 75] on button "Коментувати" at bounding box center [88, 73] width 25 height 6
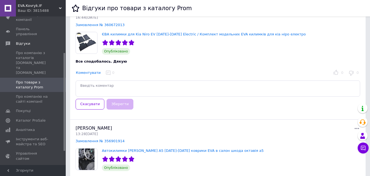
click at [105, 89] on textarea at bounding box center [218, 88] width 285 height 16
type textarea "Дякуємо, що обрали наш товар!"
click at [121, 105] on button "Зберегти" at bounding box center [120, 104] width 27 height 11
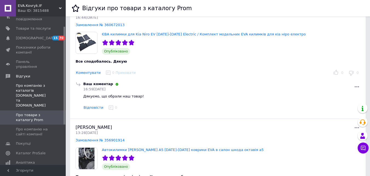
scroll to position [0, 0]
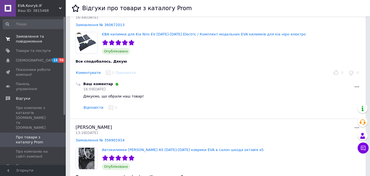
click at [29, 37] on span "Замовлення та повідомлення" at bounding box center [33, 39] width 35 height 10
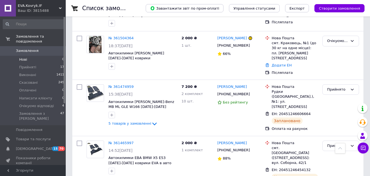
scroll to position [356, 0]
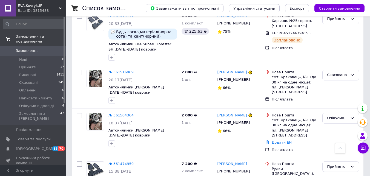
click at [40, 48] on span "Замовлення" at bounding box center [33, 50] width 35 height 5
click at [38, 46] on link "Замовлення 0" at bounding box center [33, 50] width 67 height 9
